Goal: Task Accomplishment & Management: Use online tool/utility

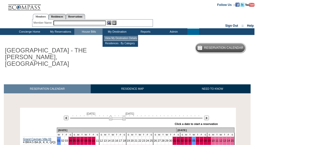
click at [117, 39] on td "View My Destination Details" at bounding box center [121, 38] width 34 height 5
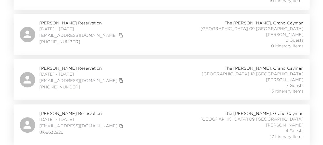
scroll to position [12, 0]
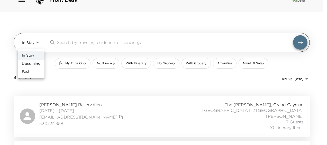
click at [37, 42] on body "Front Desk In Stay In-Stay ​ My Trips Only No Itinerary With Itinerary No Groce…" at bounding box center [163, 60] width 327 height 145
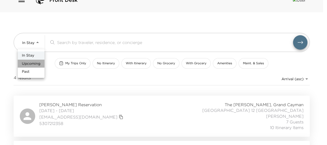
click at [32, 63] on span "Upcoming" at bounding box center [31, 63] width 18 height 5
type input "Upcoming"
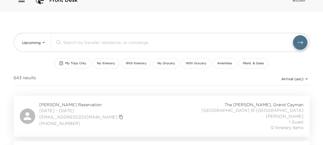
click at [64, 104] on span "[PERSON_NAME] Reservation" at bounding box center [81, 105] width 85 height 6
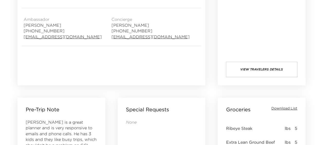
scroll to position [168, 0]
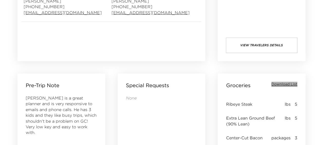
click at [281, 85] on span "Download List" at bounding box center [284, 84] width 26 height 5
